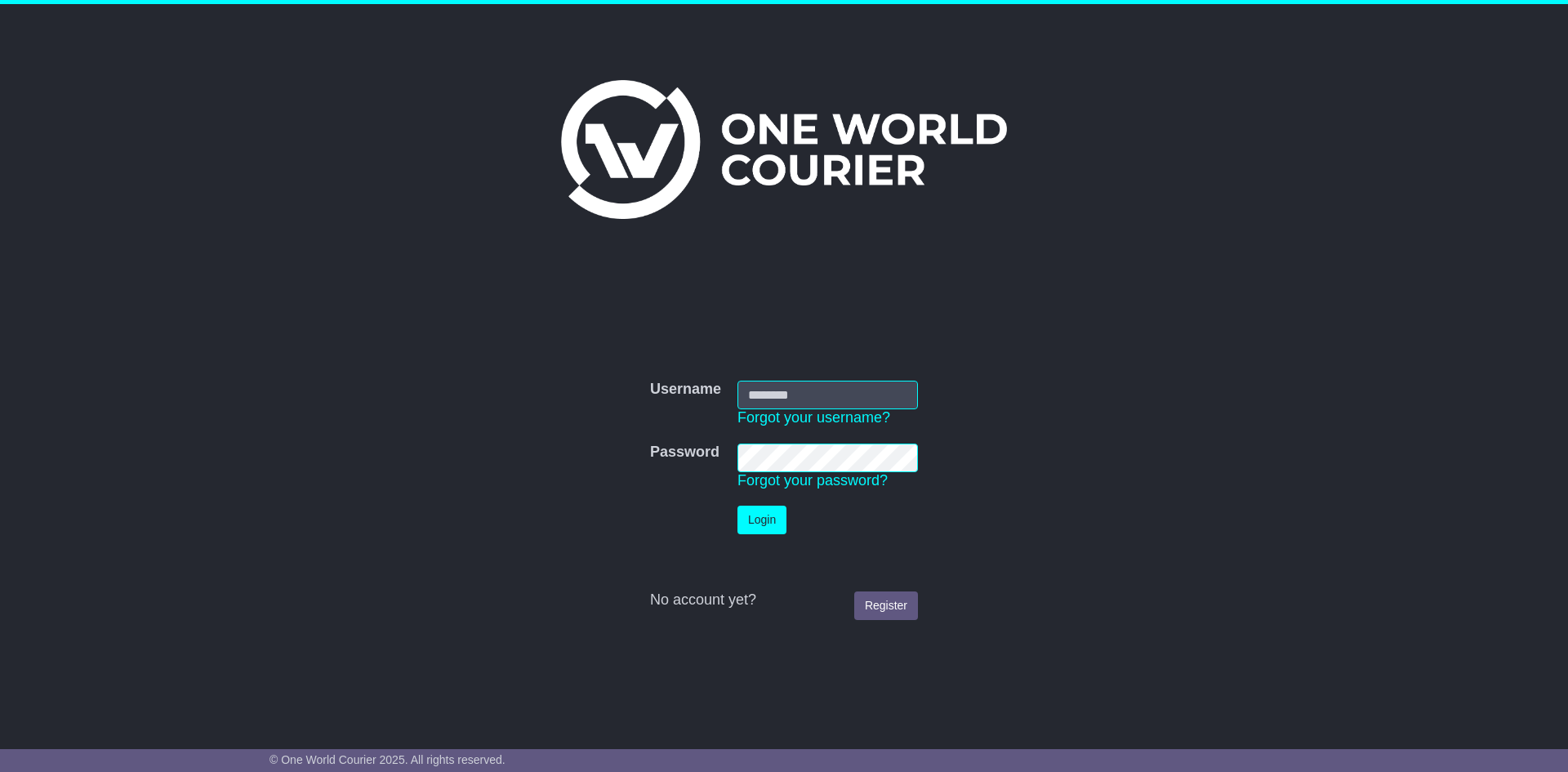
type input "**********"
click at [754, 518] on button "Login" at bounding box center [762, 520] width 49 height 28
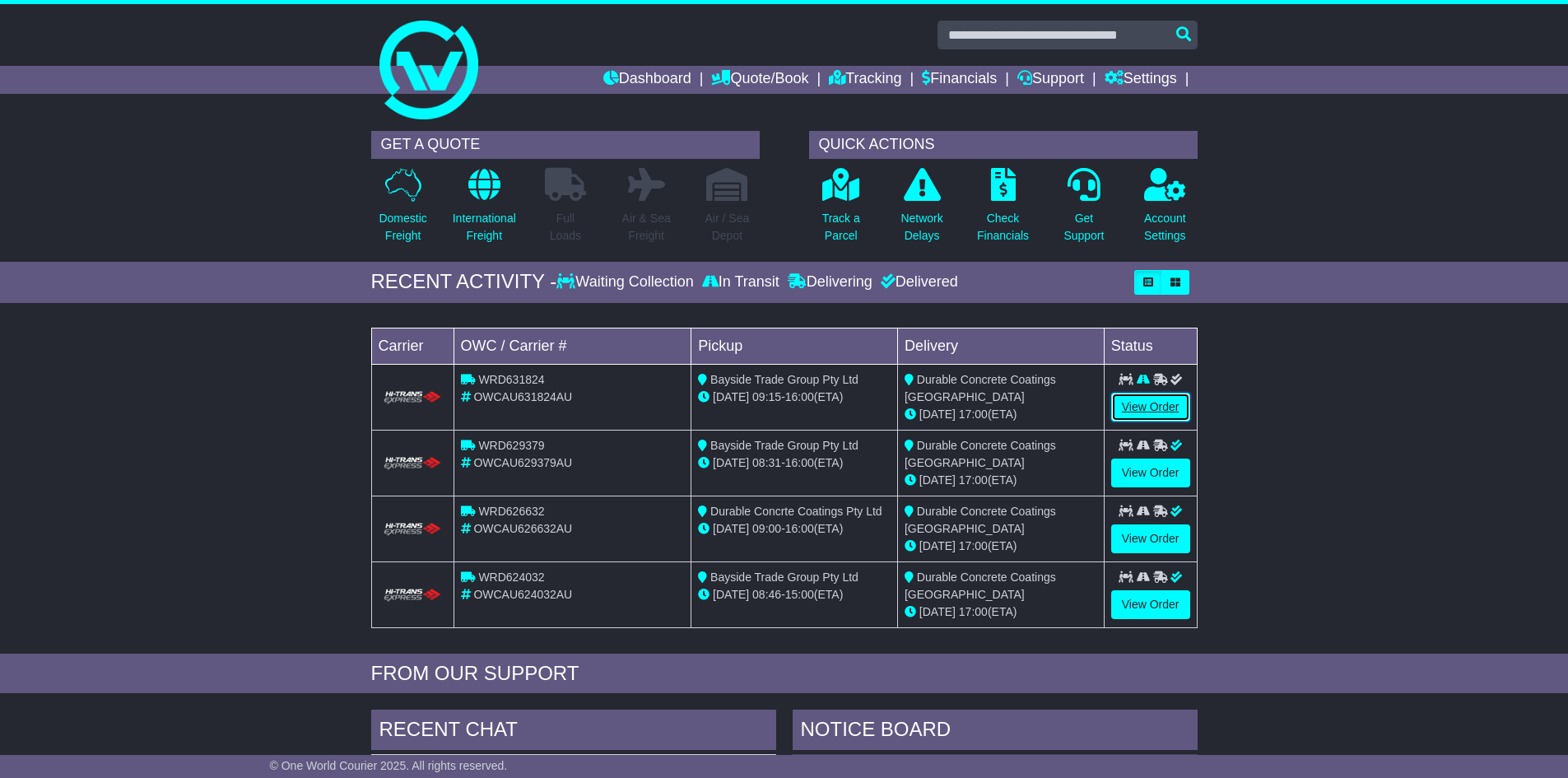
click at [1154, 407] on link "View Order" at bounding box center [1150, 407] width 79 height 29
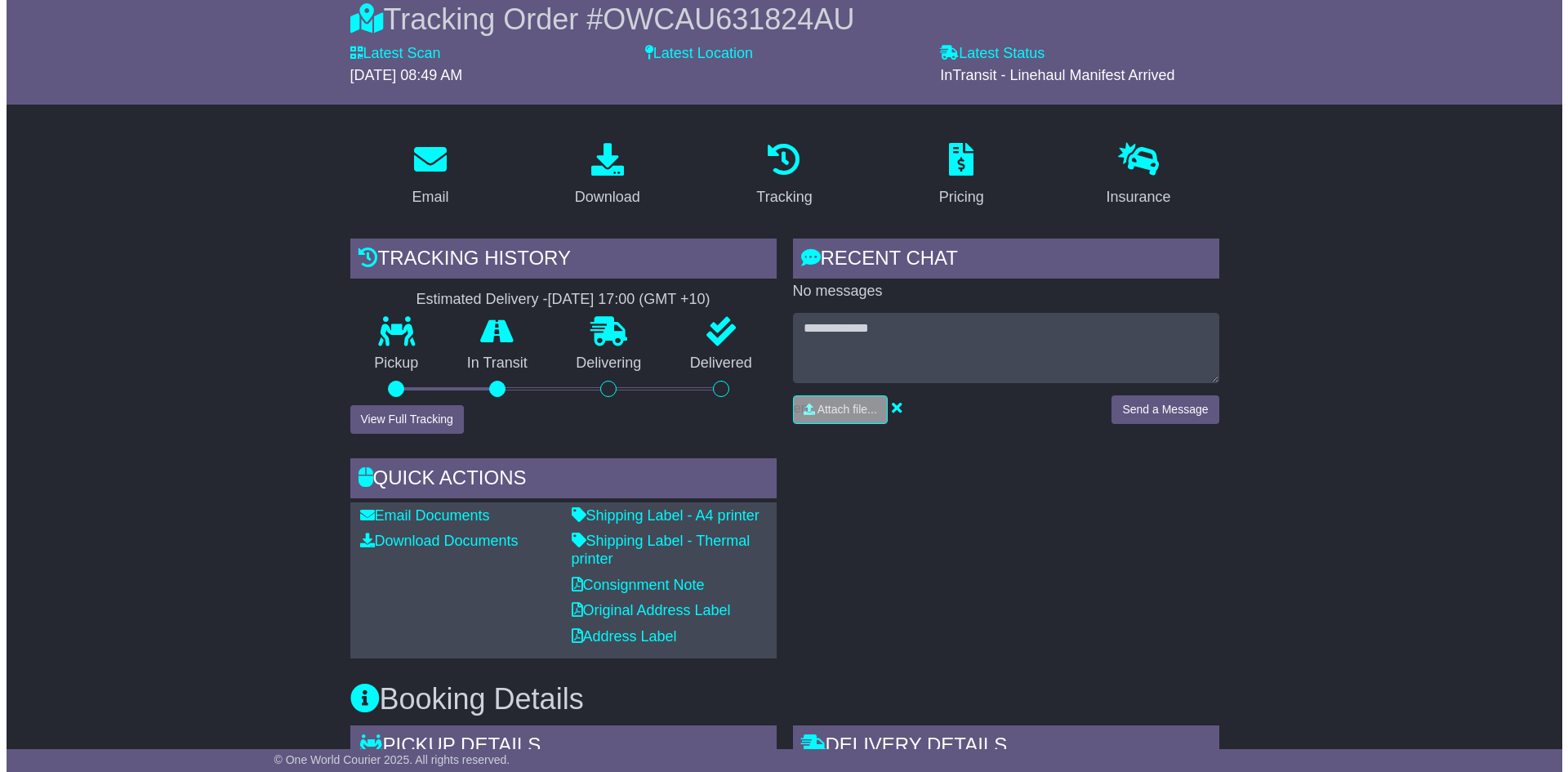
scroll to position [134, 0]
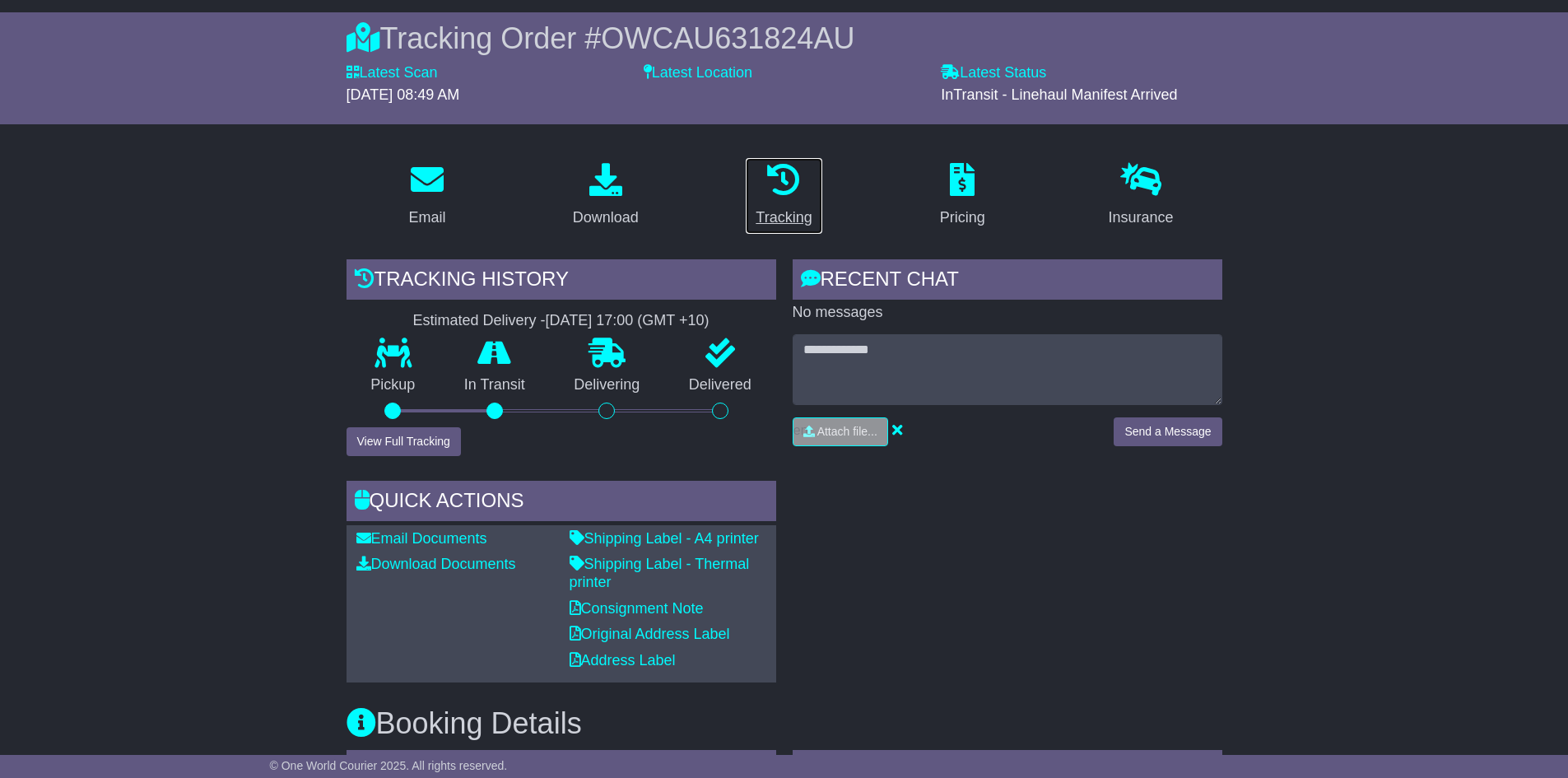
click at [791, 182] on icon at bounding box center [783, 179] width 33 height 33
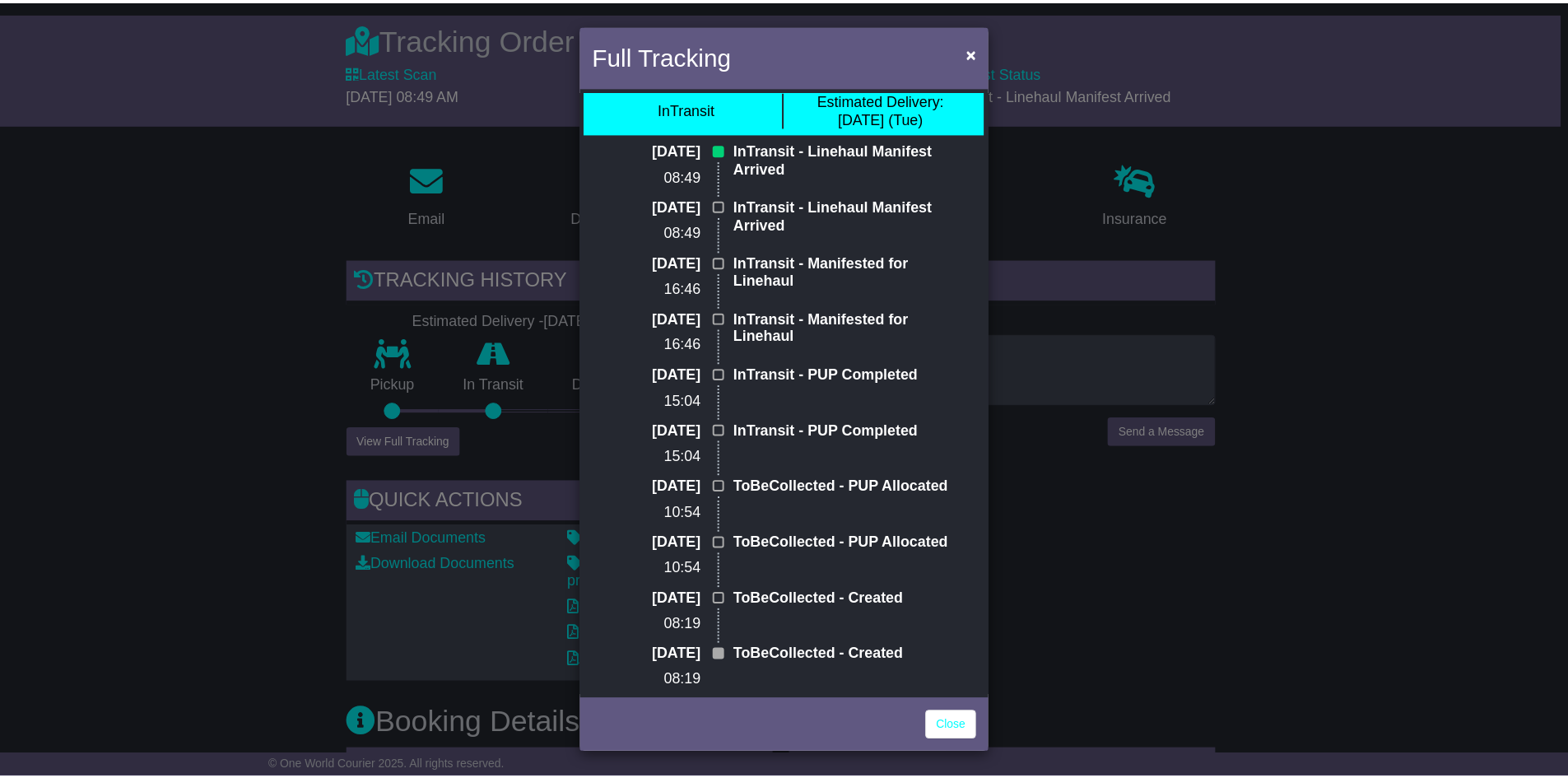
scroll to position [0, 0]
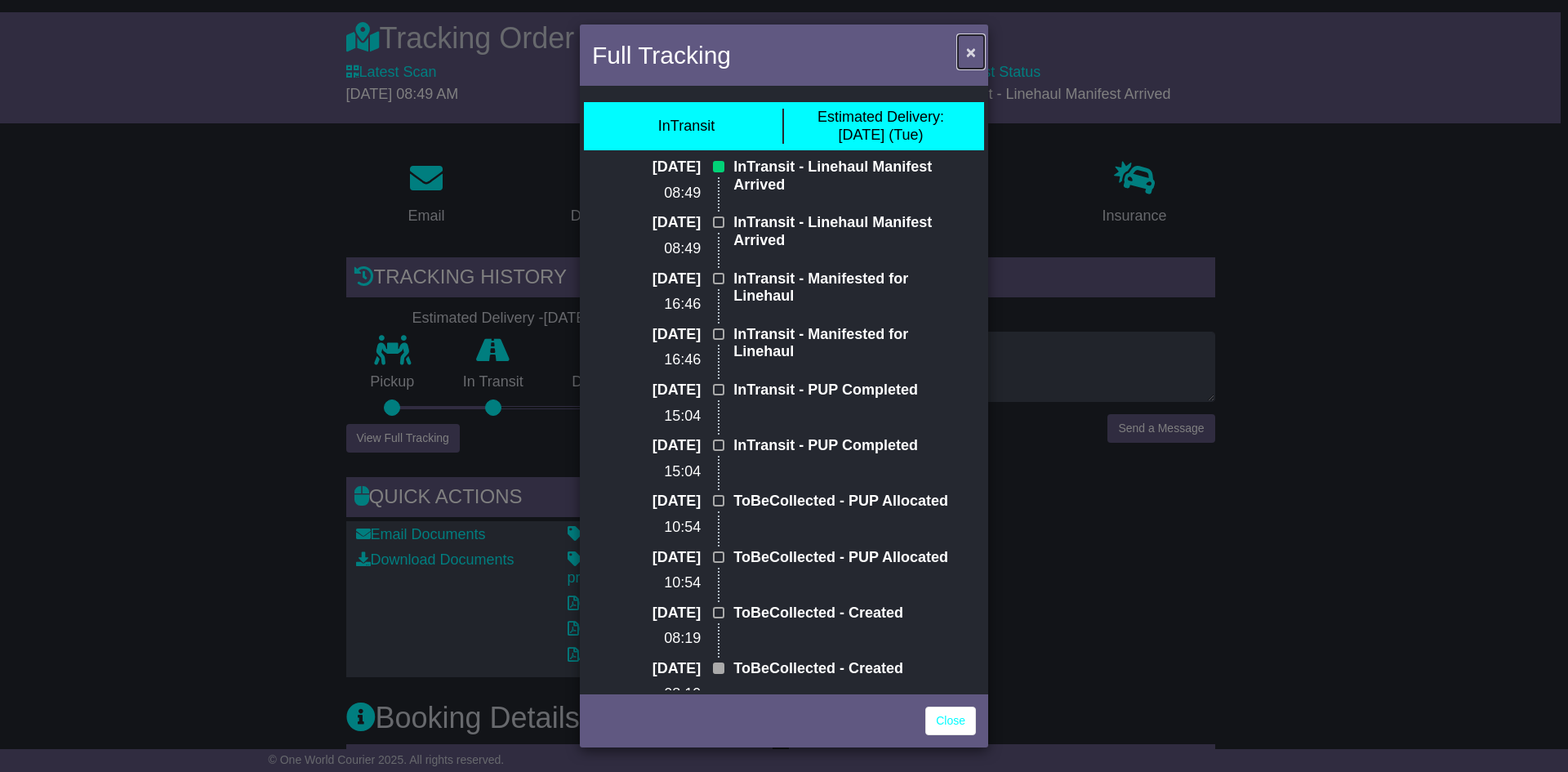
click at [973, 52] on span "×" at bounding box center [971, 52] width 9 height 19
